Goal: Check status: Check status

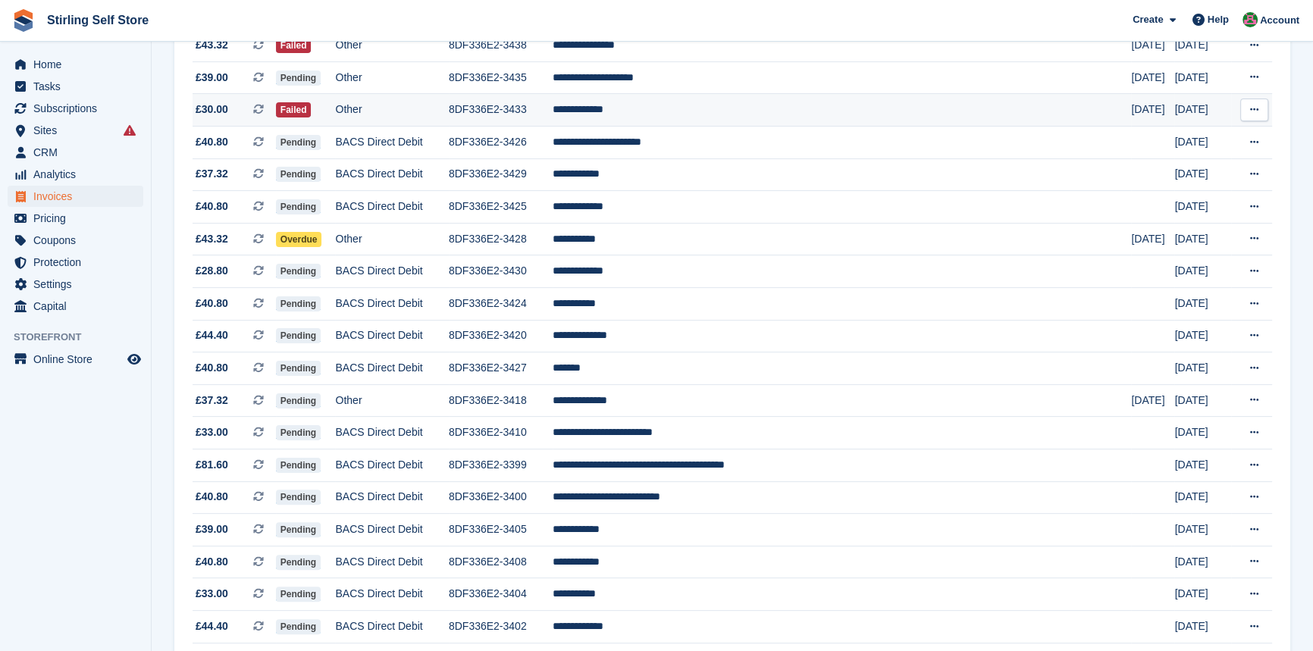
scroll to position [758, 0]
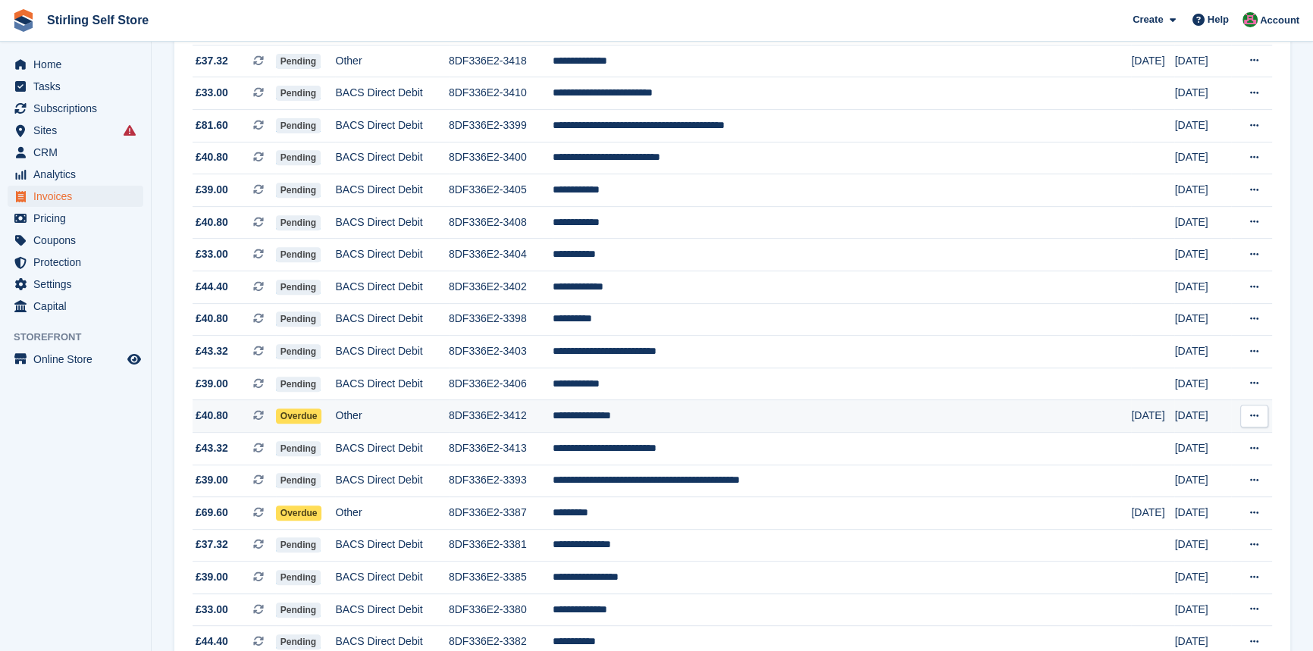
click at [696, 422] on td "**********" at bounding box center [841, 416] width 579 height 33
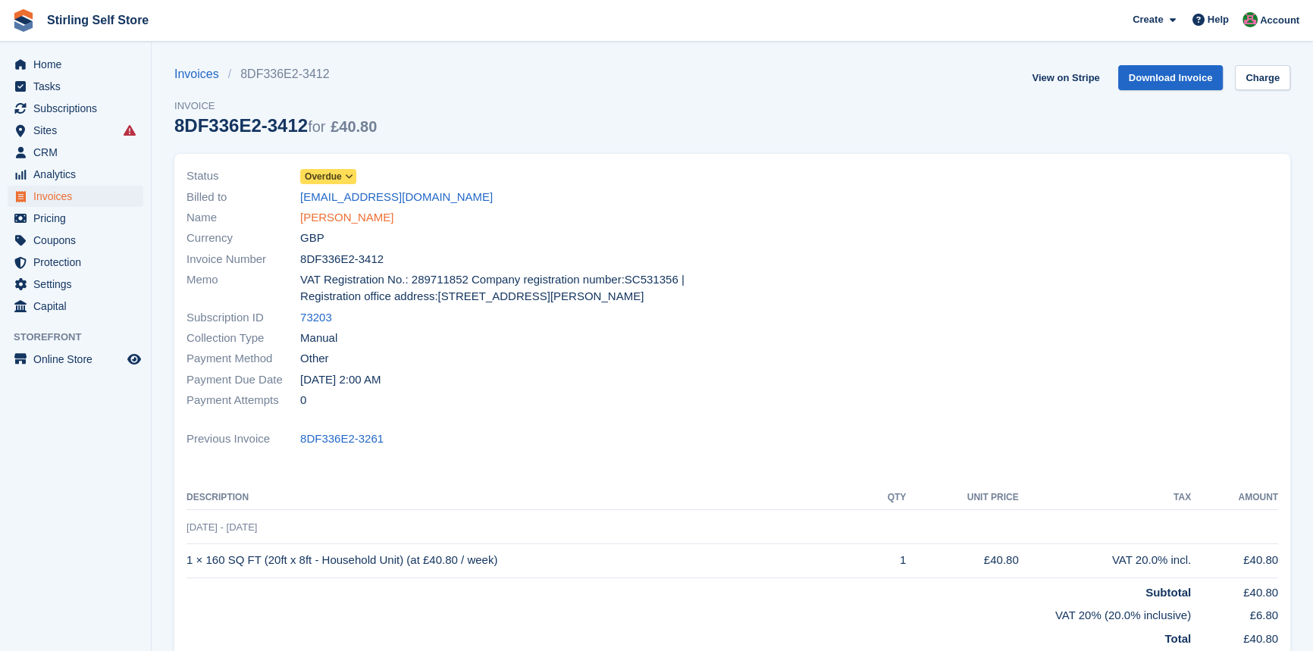
click at [343, 220] on link "Hajnalka Kardos" at bounding box center [346, 217] width 93 height 17
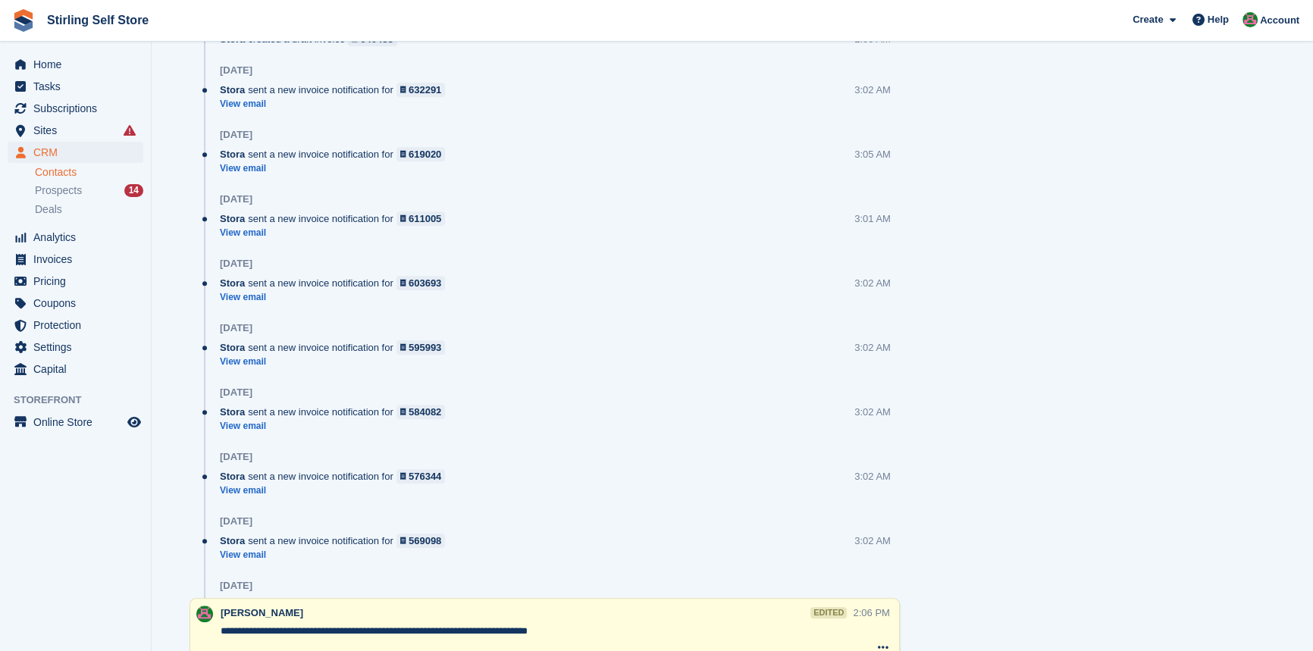
scroll to position [2067, 0]
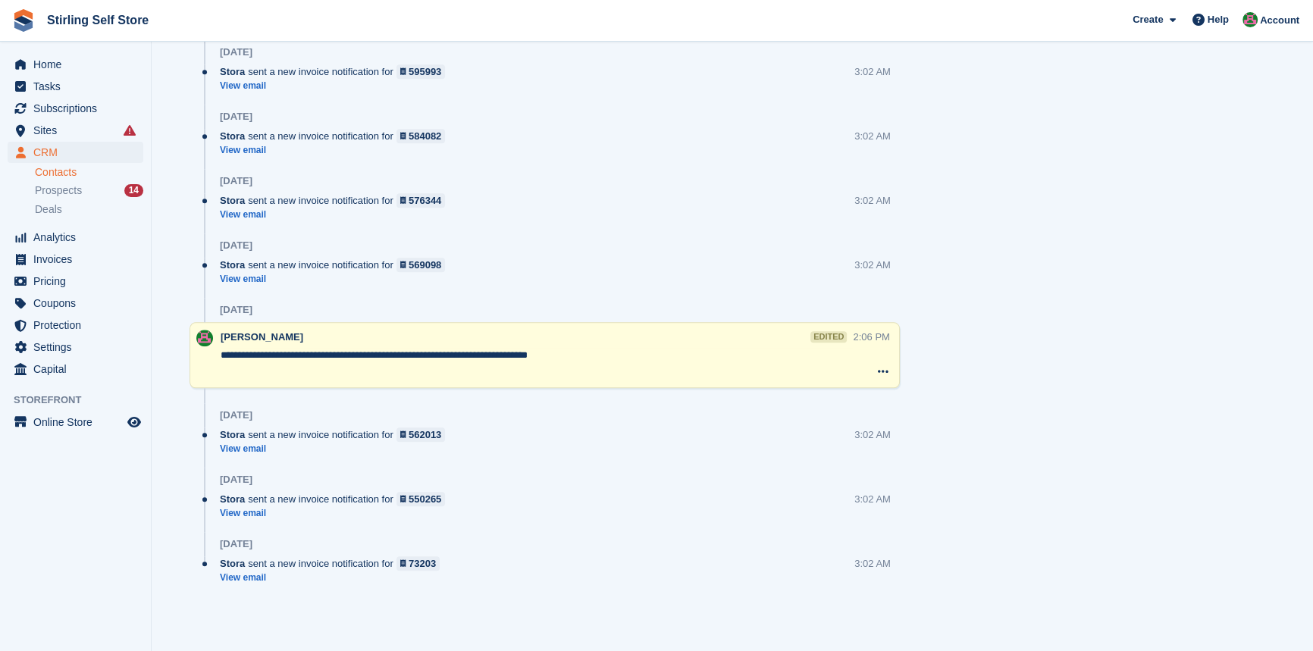
click at [621, 356] on textarea "**********" at bounding box center [537, 363] width 632 height 30
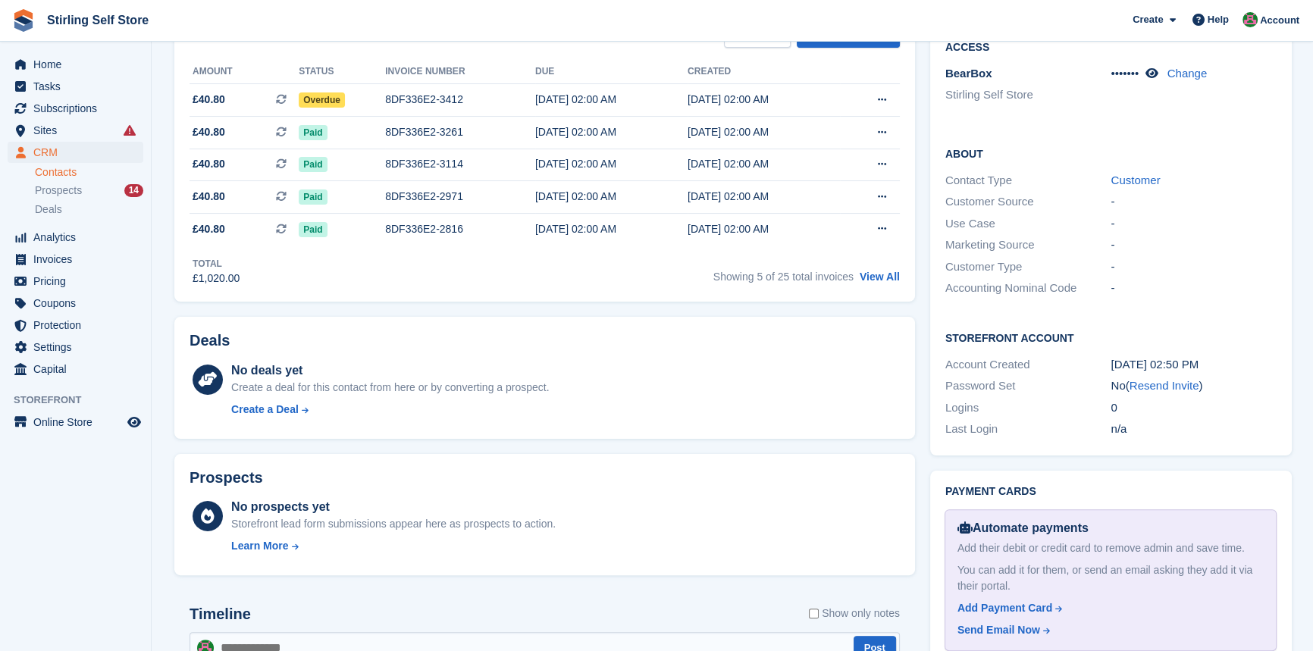
scroll to position [0, 0]
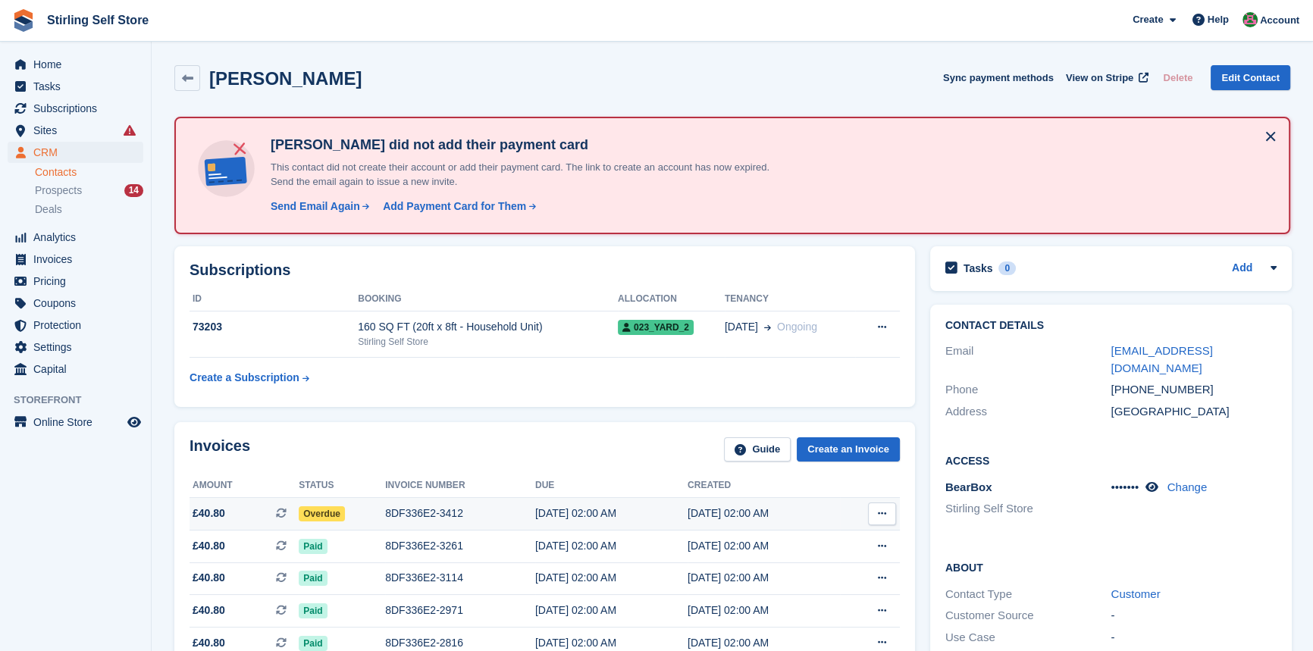
type textarea "**********"
click at [405, 506] on div "8DF336E2-3412" at bounding box center [460, 513] width 150 height 16
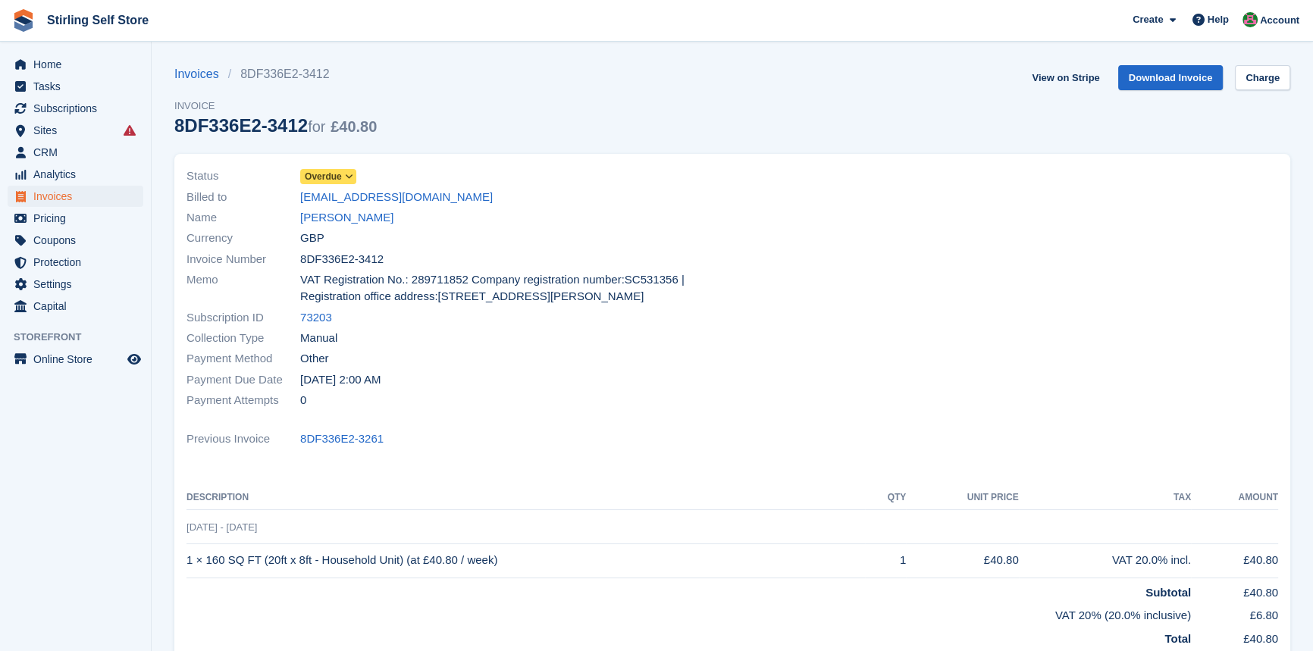
click at [347, 175] on icon at bounding box center [349, 176] width 8 height 9
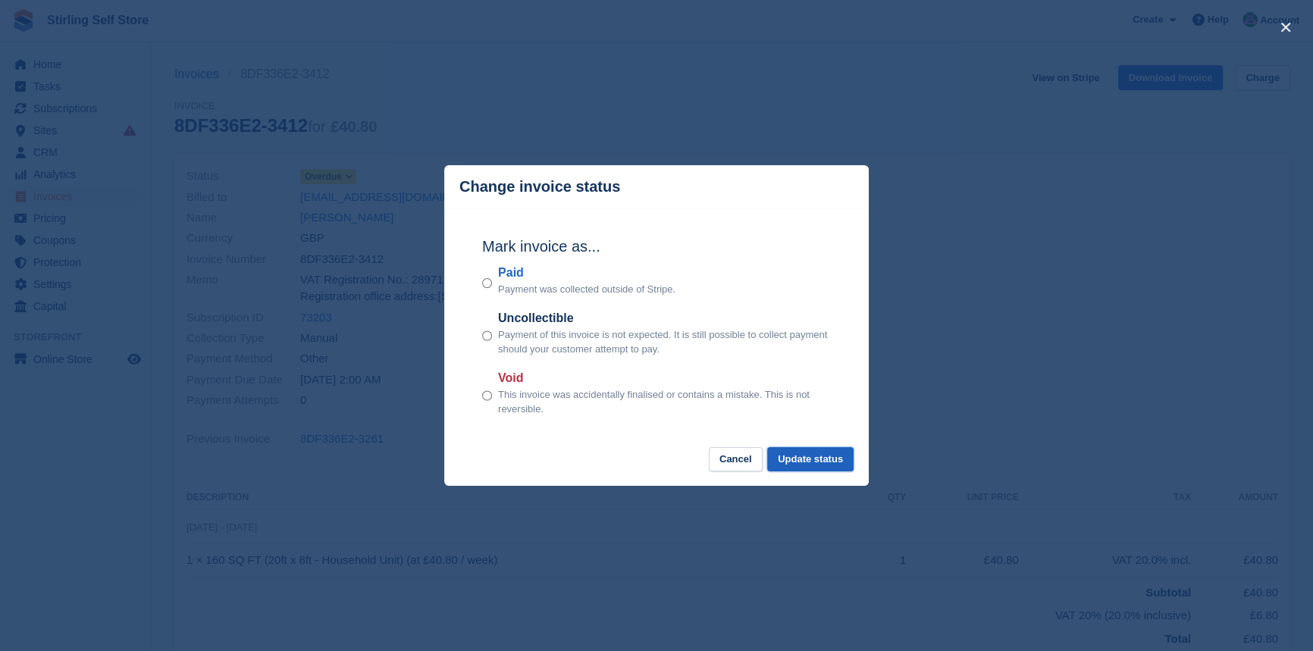
click at [821, 456] on button "Update status" at bounding box center [810, 459] width 86 height 25
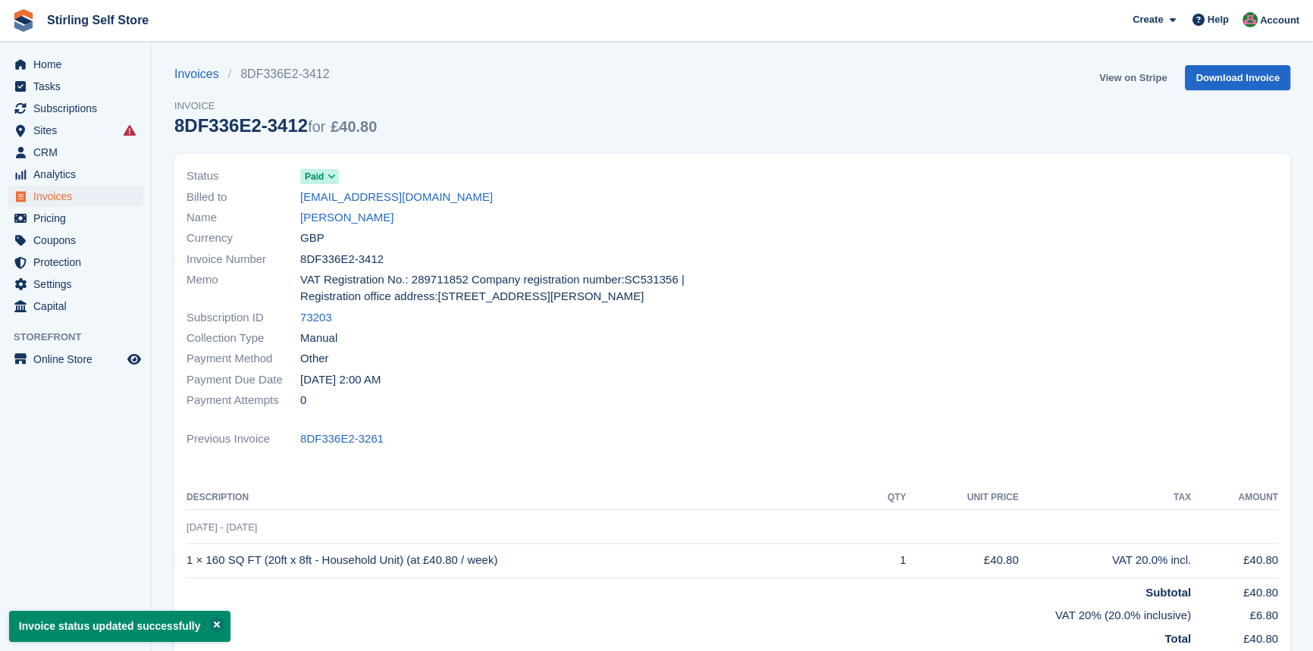
click at [1122, 76] on link "View on Stripe" at bounding box center [1133, 77] width 80 height 25
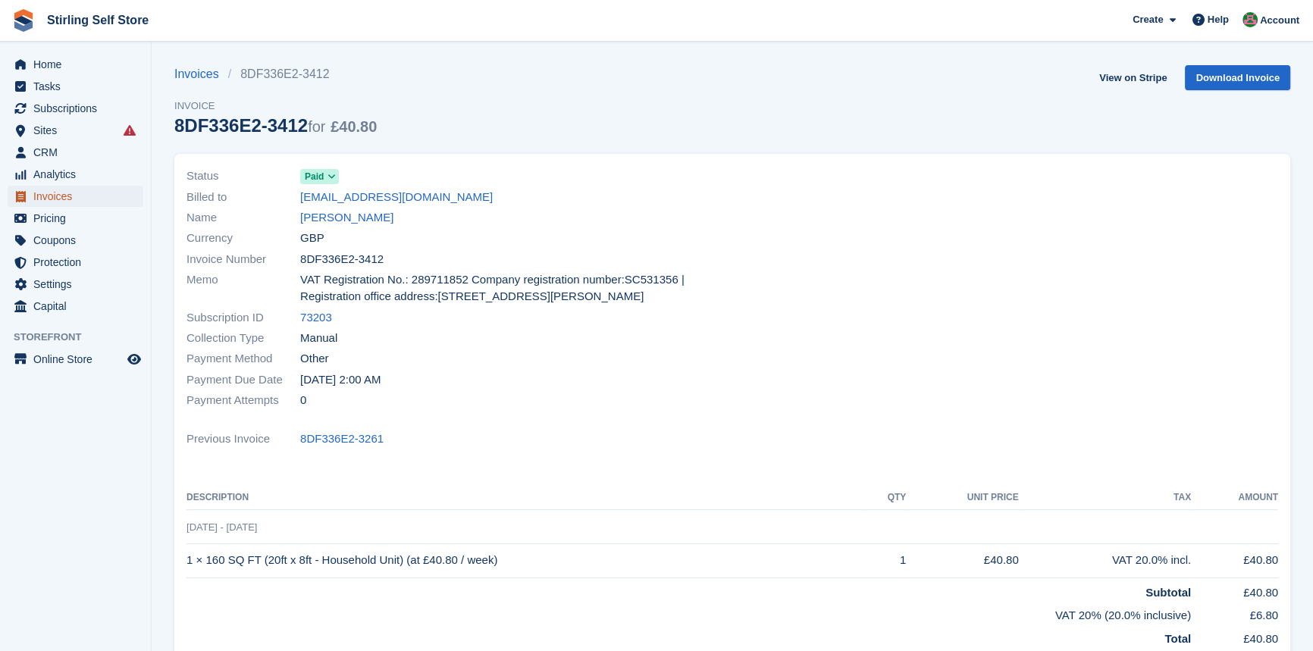
click at [65, 198] on span "Invoices" at bounding box center [78, 196] width 91 height 21
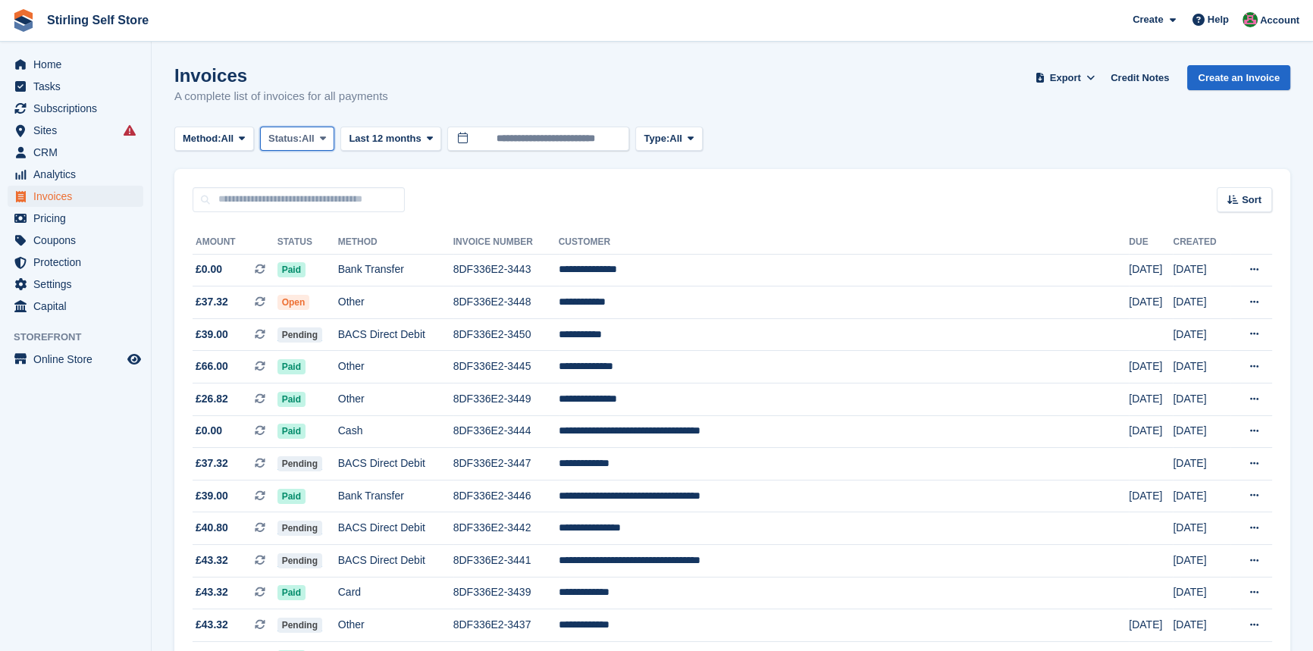
click at [322, 136] on span at bounding box center [323, 139] width 12 height 12
click at [303, 261] on link "Open" at bounding box center [333, 256] width 132 height 27
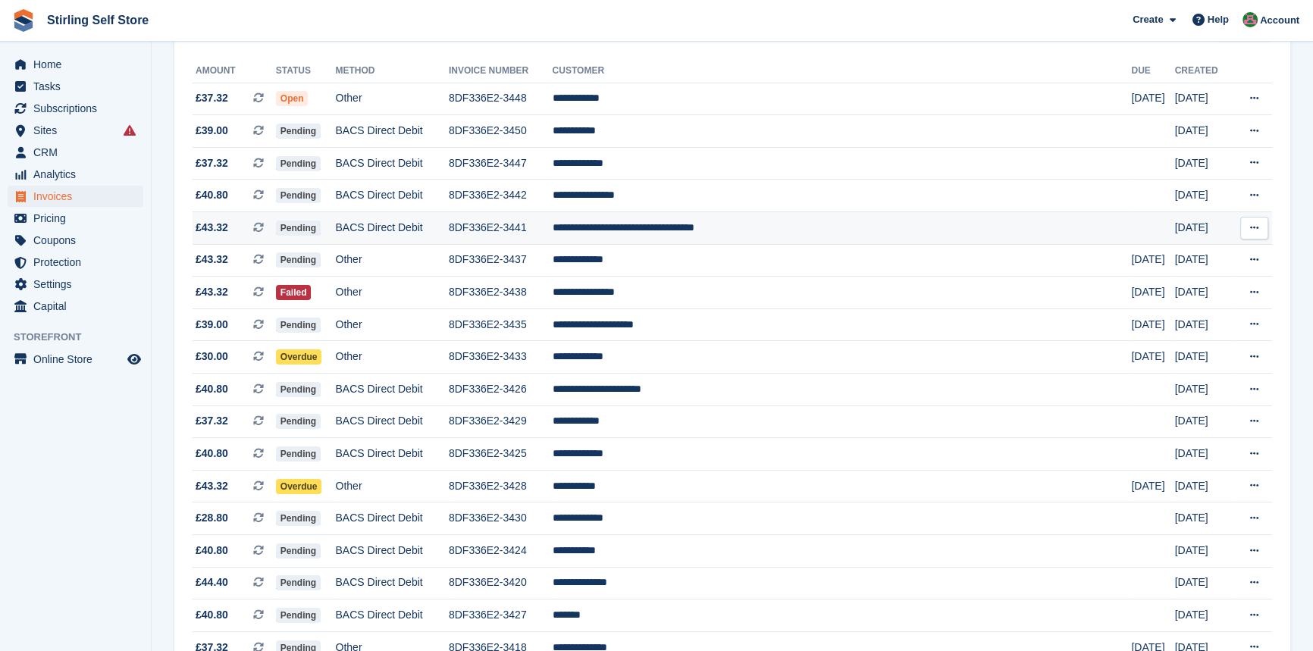
scroll to position [206, 0]
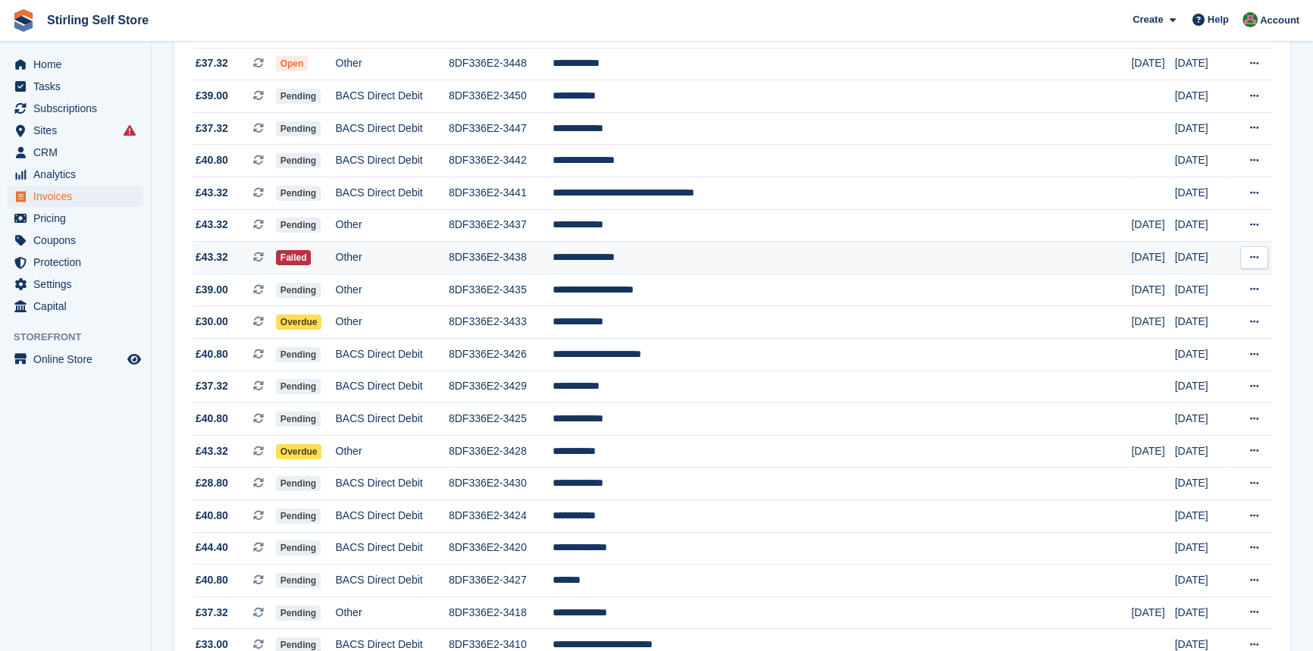
click at [690, 258] on td "**********" at bounding box center [841, 258] width 579 height 33
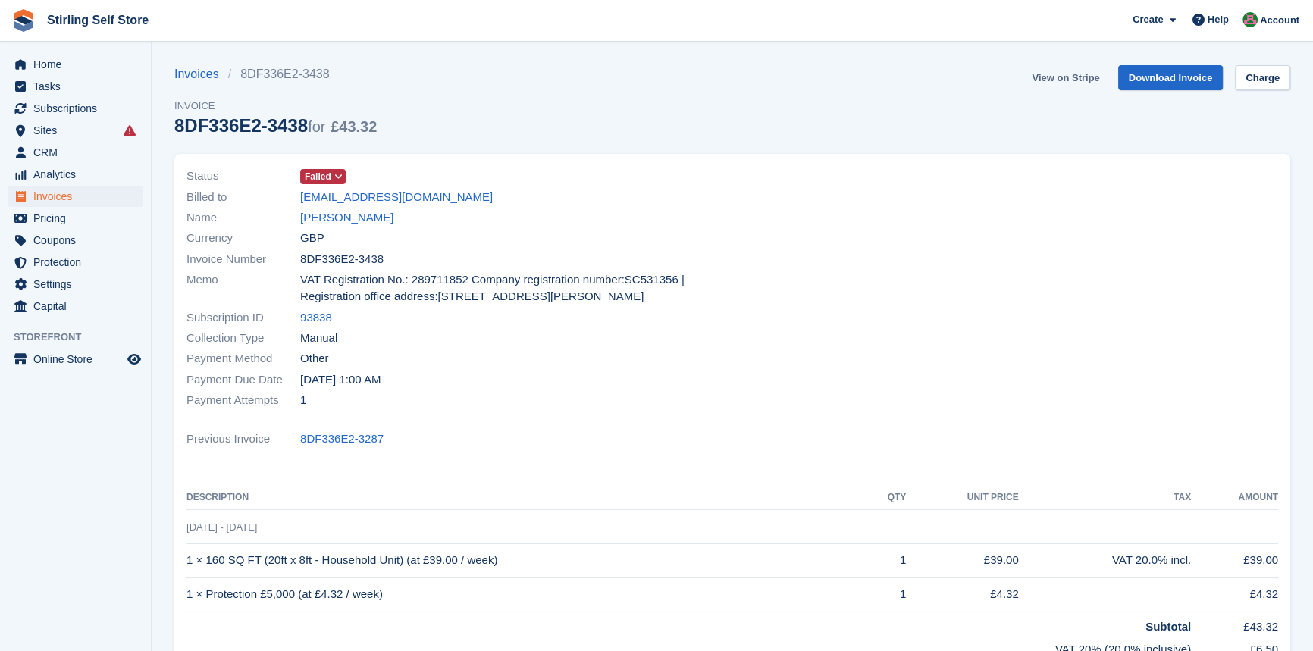
click at [1057, 72] on link "View on Stripe" at bounding box center [1065, 77] width 80 height 25
drag, startPoint x: 340, startPoint y: 213, endPoint x: 358, endPoint y: 217, distance: 18.6
click at [342, 214] on link "[PERSON_NAME]" at bounding box center [346, 217] width 93 height 17
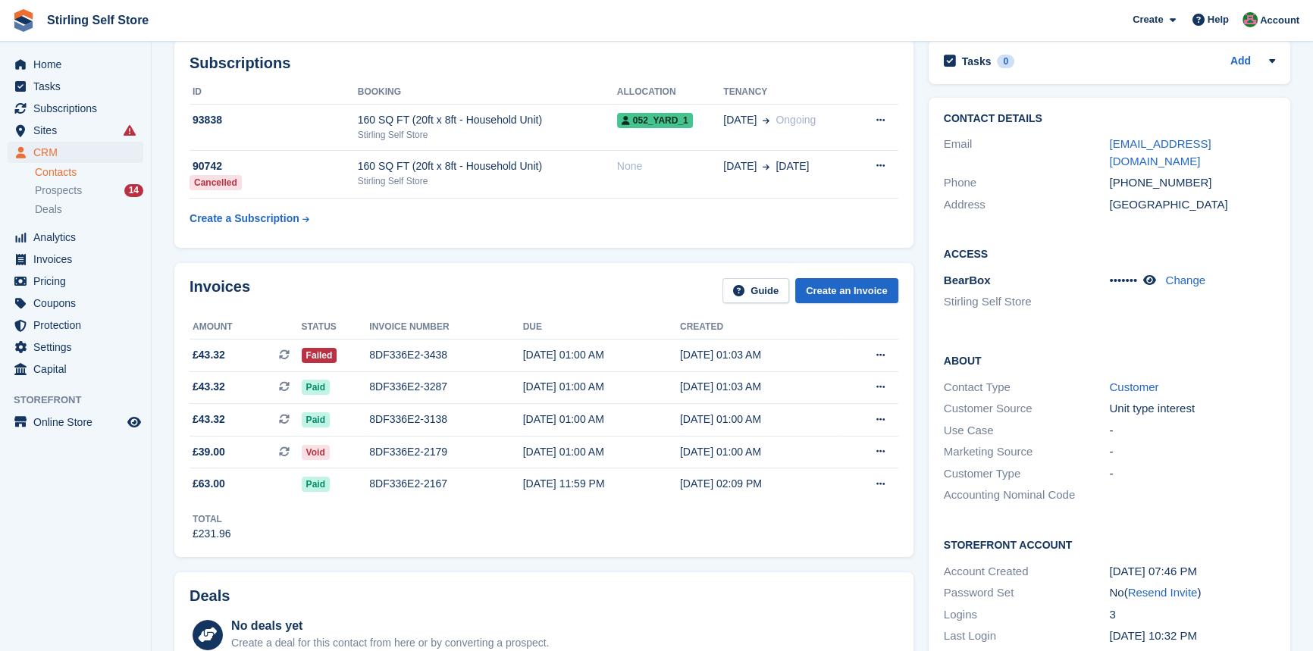
scroll to position [206, 0]
click at [97, 256] on span "Invoices" at bounding box center [78, 259] width 91 height 21
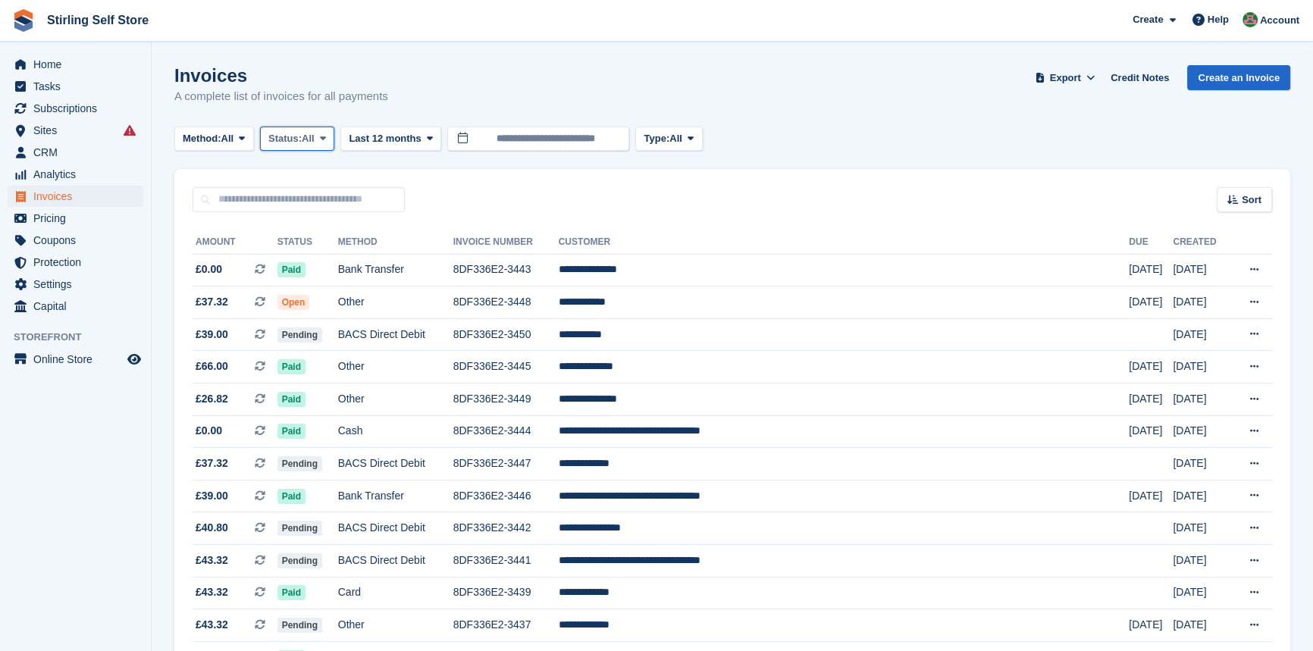
click at [329, 138] on span at bounding box center [323, 139] width 12 height 12
click at [325, 255] on link "Open" at bounding box center [333, 256] width 132 height 27
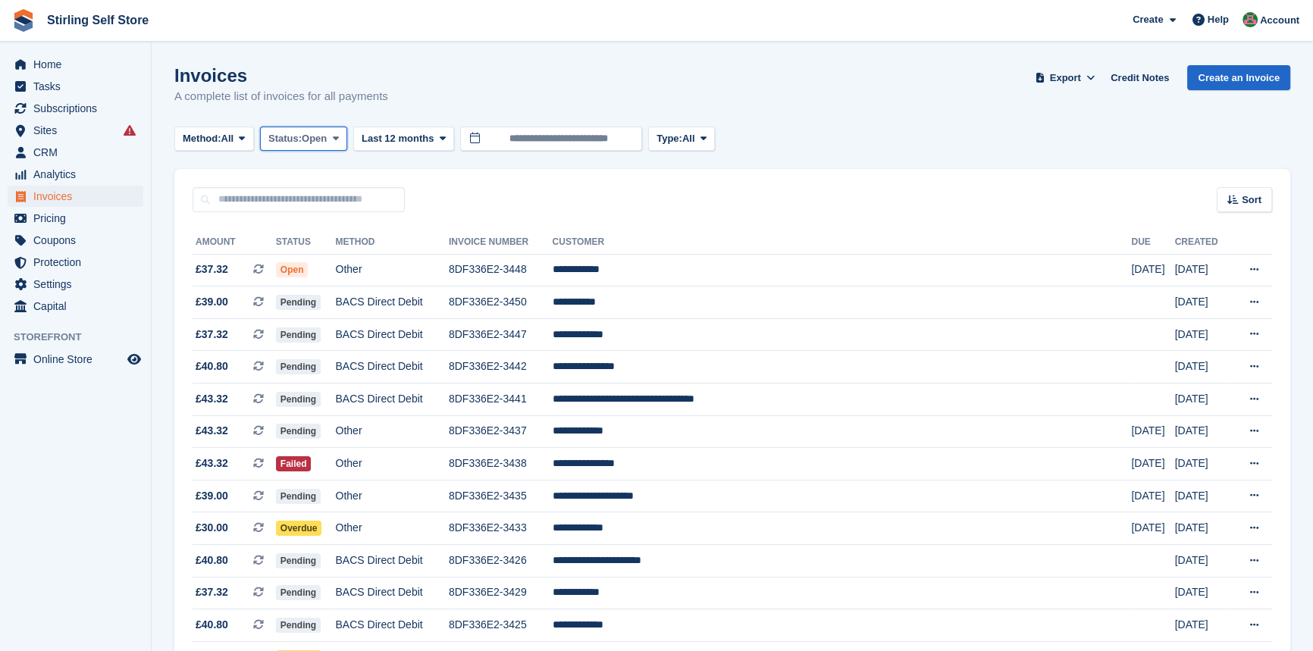
click at [338, 139] on icon at bounding box center [335, 138] width 6 height 10
click at [315, 257] on link "Open" at bounding box center [333, 256] width 132 height 27
